Goal: Navigation & Orientation: Find specific page/section

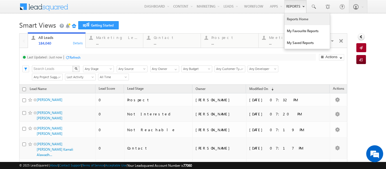
click at [296, 19] on link "Reports Home" at bounding box center [306, 19] width 45 height 12
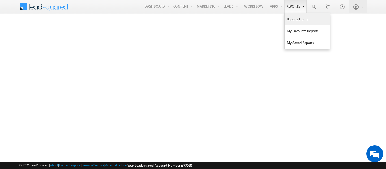
click at [294, 20] on link "Reports Home" at bounding box center [306, 19] width 45 height 12
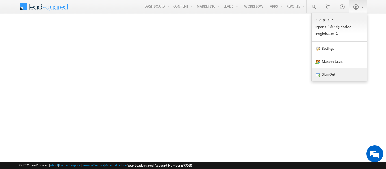
click at [330, 77] on link "Sign Out" at bounding box center [338, 74] width 55 height 13
